Goal: Navigation & Orientation: Find specific page/section

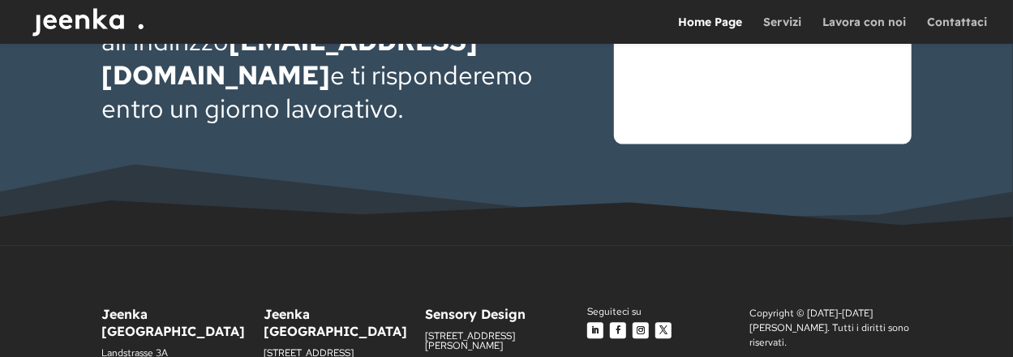
scroll to position [4654, 0]
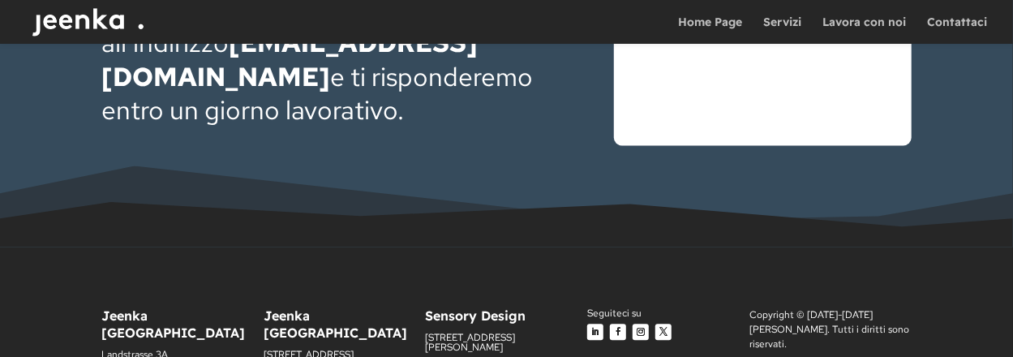
click at [701, 25] on link "Home Page" at bounding box center [710, 30] width 64 height 28
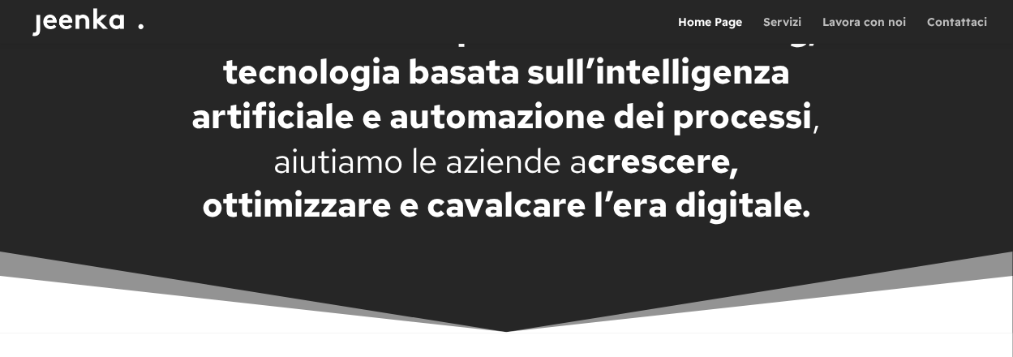
scroll to position [2548, 0]
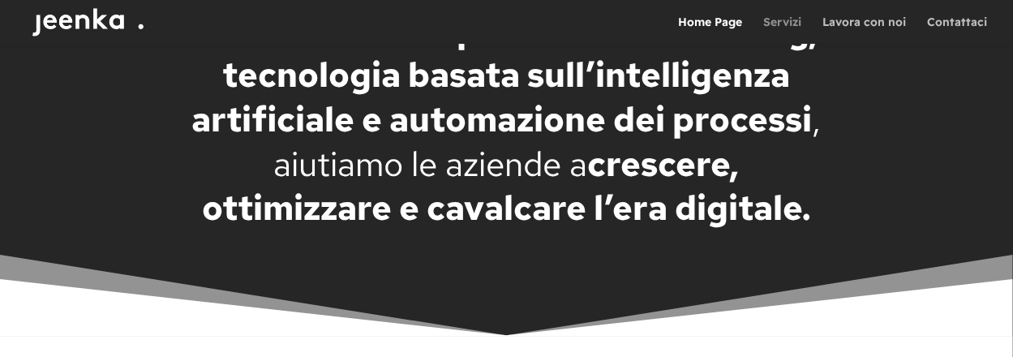
click at [779, 27] on link "Servizi" at bounding box center [782, 30] width 38 height 28
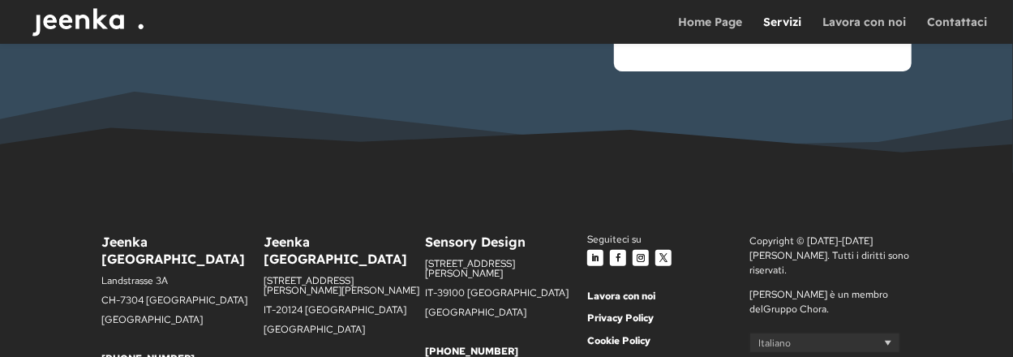
scroll to position [3307, 0]
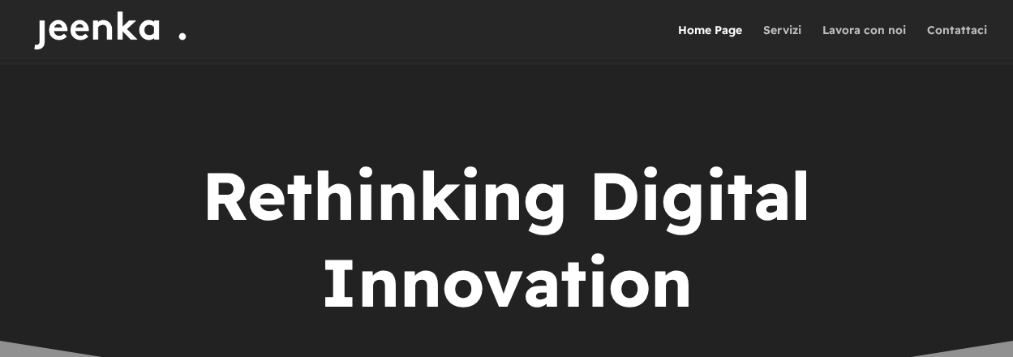
scroll to position [1885, 0]
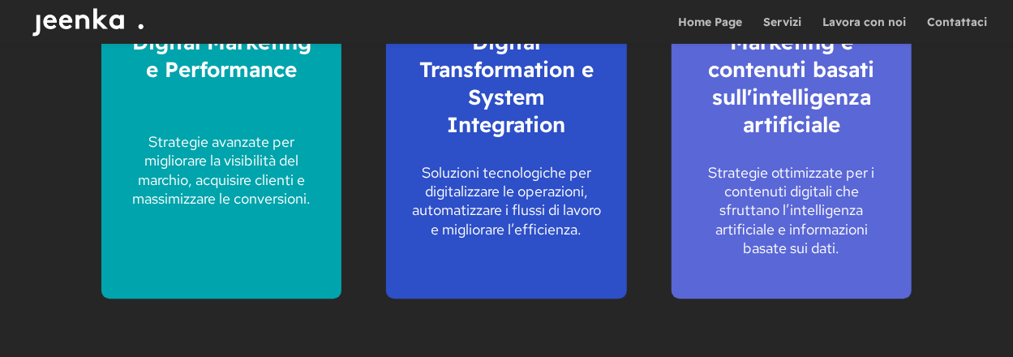
scroll to position [1890, 0]
